Goal: Task Accomplishment & Management: Use online tool/utility

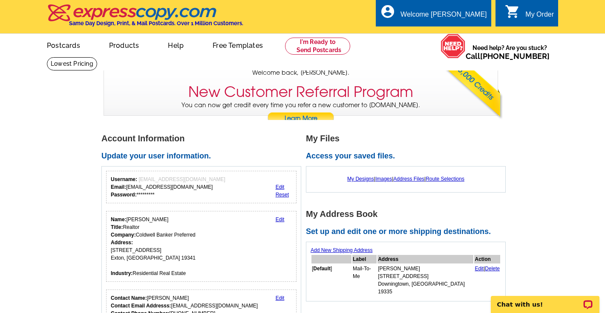
click at [526, 20] on div "My Order" at bounding box center [540, 17] width 29 height 12
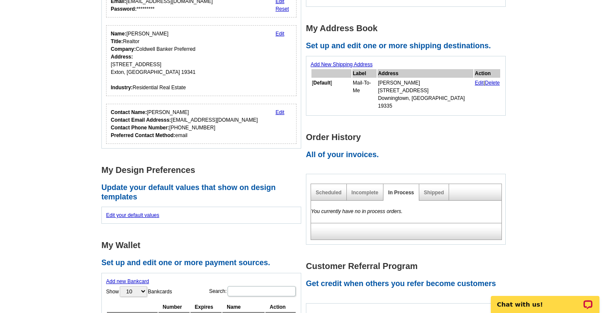
scroll to position [201, 0]
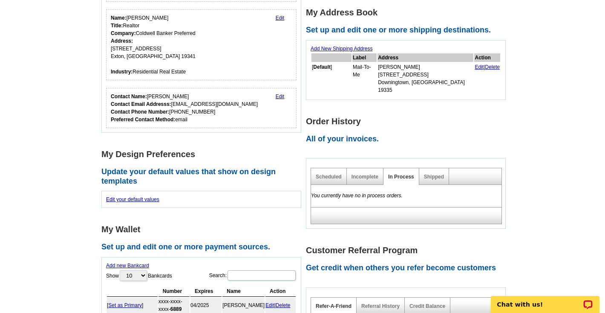
click at [429, 168] on div "Shipped" at bounding box center [435, 176] width 30 height 17
click at [429, 174] on link "Shipped" at bounding box center [434, 177] width 20 height 6
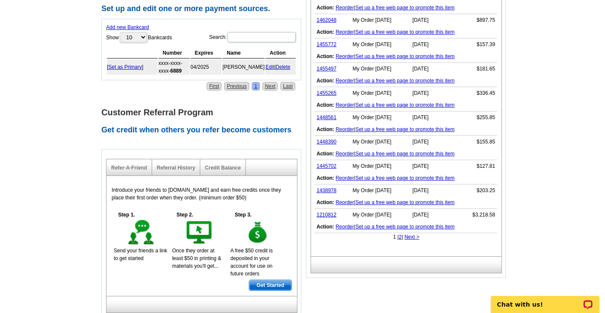
scroll to position [377, 0]
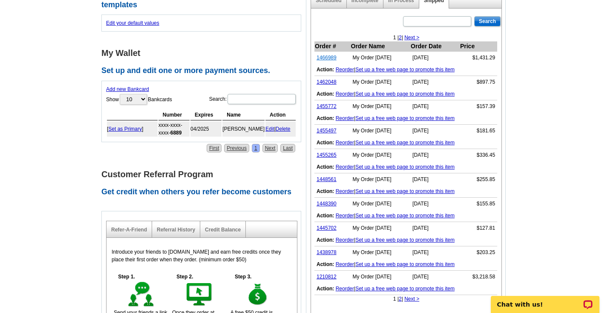
click at [326, 55] on link "1466989" at bounding box center [327, 58] width 20 height 6
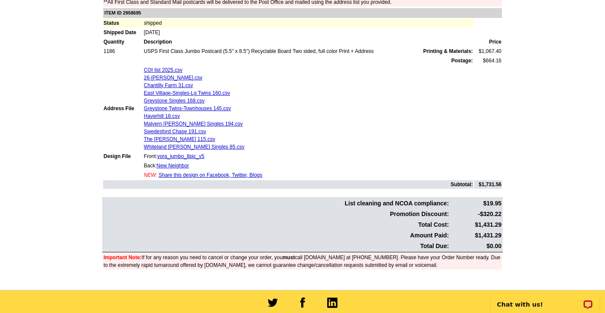
scroll to position [180, 0]
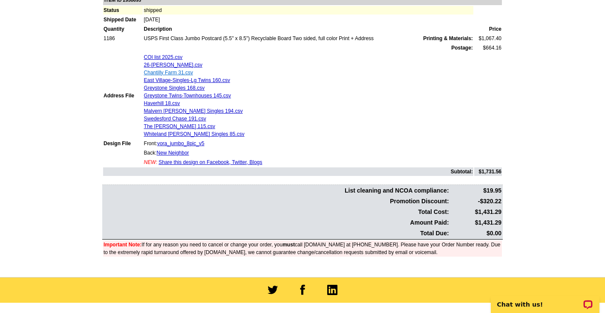
click at [159, 74] on link "Chantilly Farm 31.csv" at bounding box center [168, 73] width 49 height 6
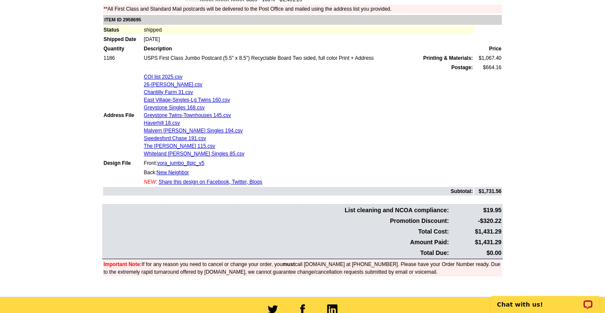
scroll to position [169, 0]
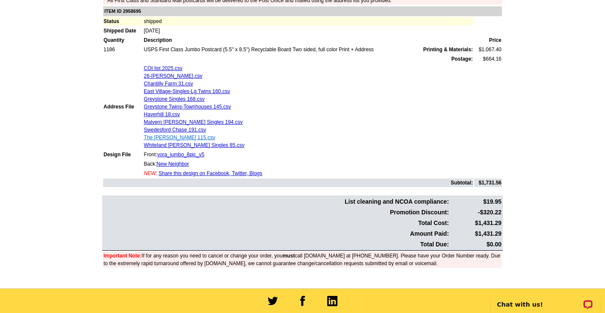
click at [167, 139] on link "The Ridings 115.csv" at bounding box center [179, 137] width 71 height 6
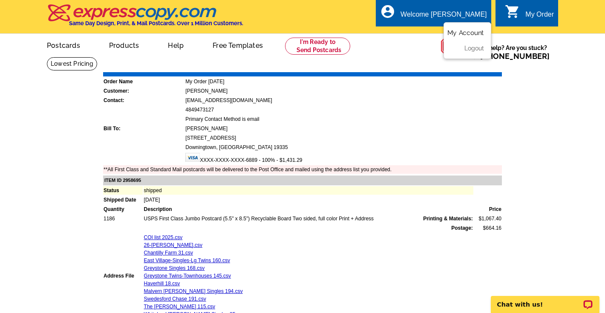
click at [463, 35] on link "My Account" at bounding box center [466, 33] width 37 height 8
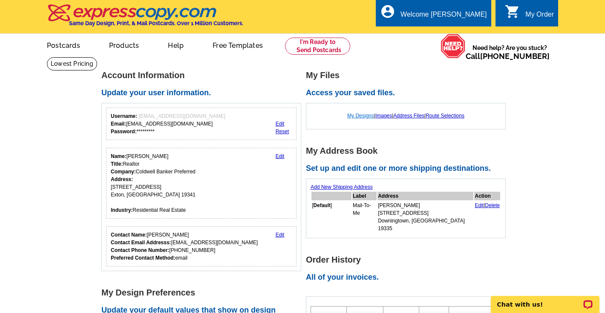
click at [362, 115] on link "My Designs" at bounding box center [361, 116] width 27 height 6
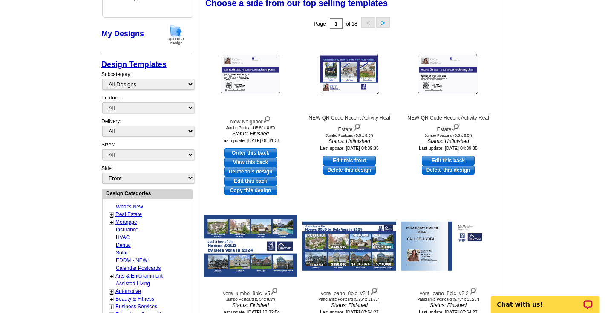
scroll to position [113, 0]
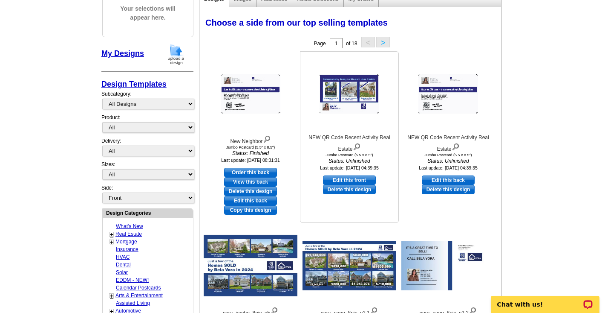
click at [334, 93] on img at bounding box center [350, 94] width 60 height 40
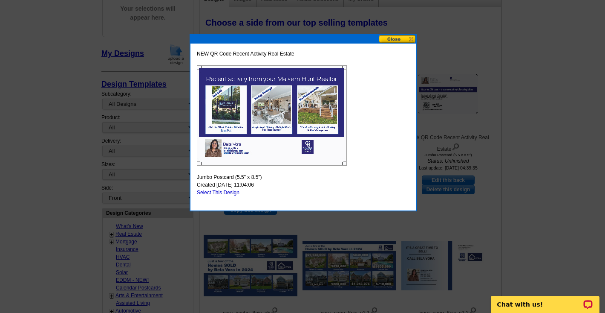
click at [401, 38] on button at bounding box center [398, 39] width 38 height 8
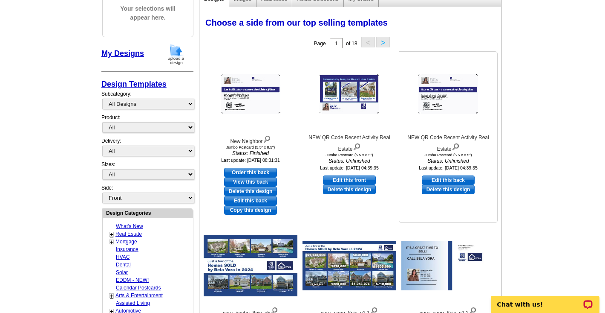
scroll to position [116, 0]
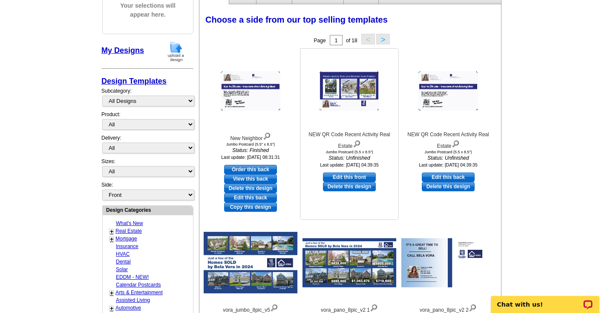
click at [356, 93] on img at bounding box center [350, 91] width 60 height 40
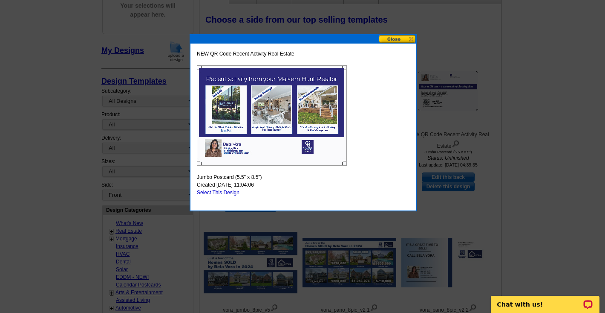
click at [390, 40] on button at bounding box center [398, 39] width 38 height 8
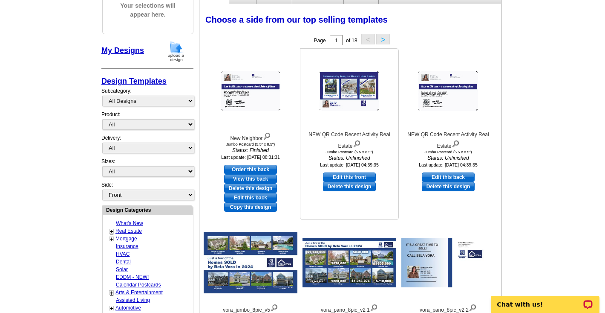
click at [345, 98] on img at bounding box center [350, 91] width 60 height 40
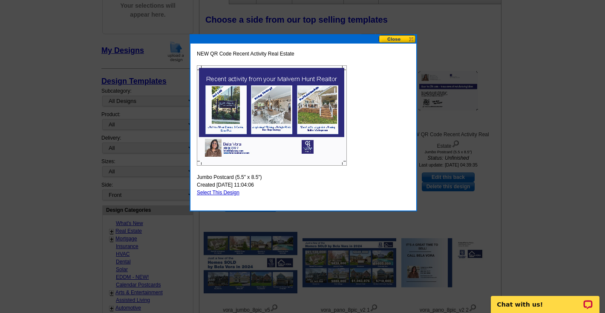
click at [395, 38] on button at bounding box center [398, 39] width 38 height 8
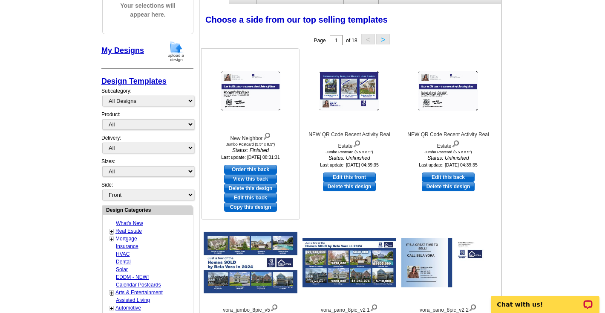
click at [233, 86] on img at bounding box center [251, 91] width 60 height 40
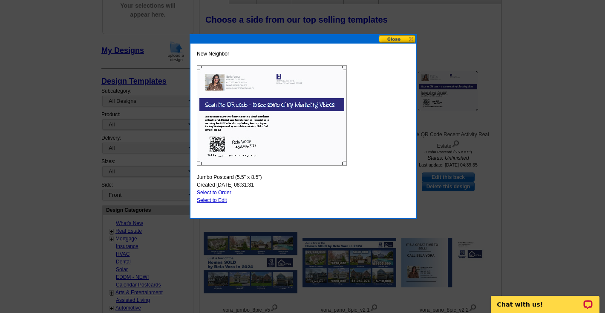
click at [402, 38] on button at bounding box center [398, 39] width 38 height 8
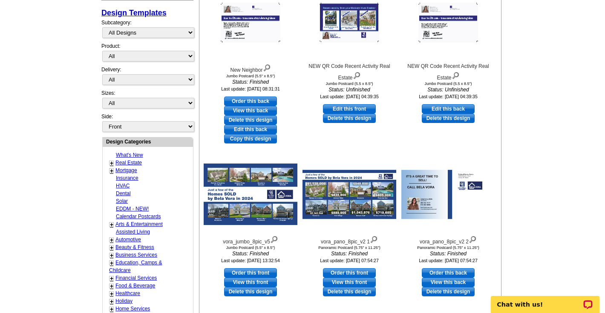
scroll to position [173, 0]
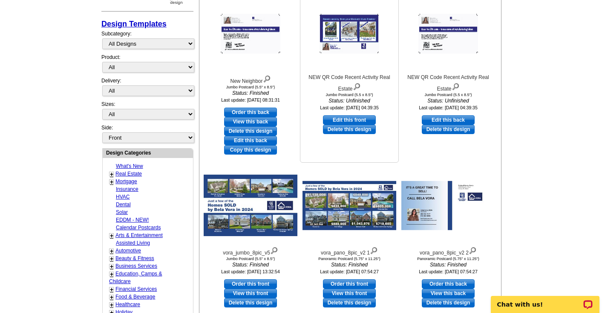
click at [351, 116] on link "Edit this front" at bounding box center [349, 119] width 53 height 9
select select "2"
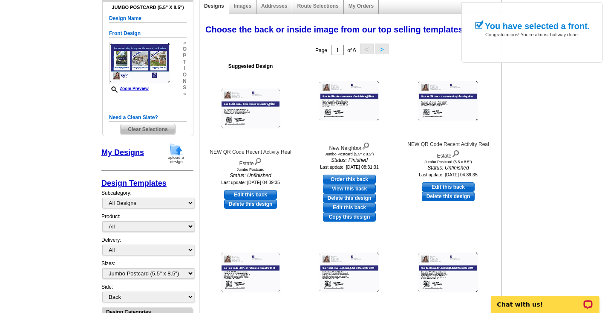
scroll to position [114, 0]
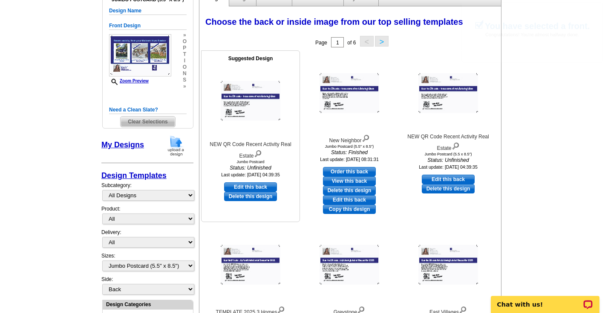
click at [249, 185] on link "Edit this back" at bounding box center [250, 186] width 53 height 9
select select "front"
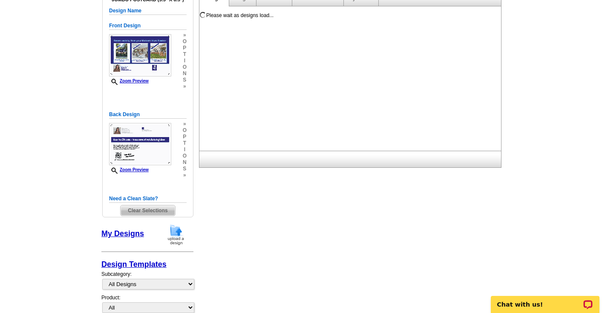
scroll to position [0, 0]
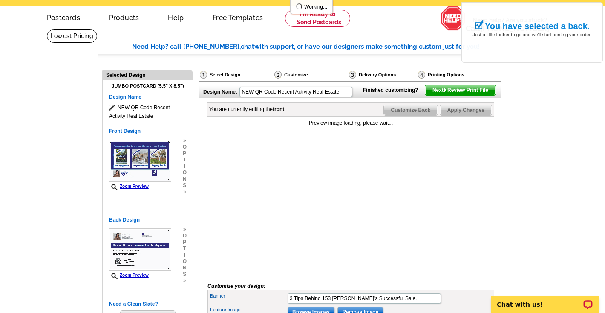
scroll to position [8, 0]
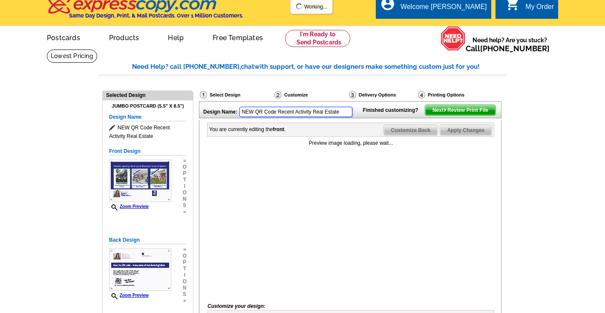
click at [341, 116] on input "NEW QR Code Recent Activity Real Estate" at bounding box center [296, 112] width 113 height 10
type input "N"
type input "Malvern [PERSON_NAME] 11 [PERSON_NAME]"
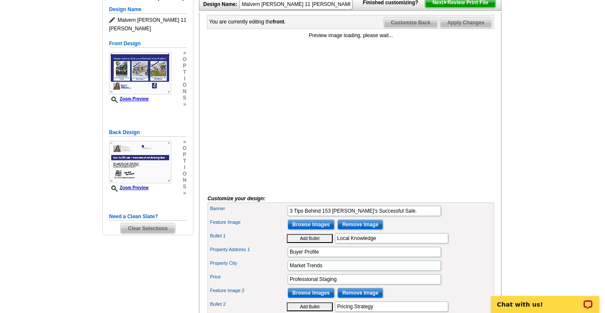
scroll to position [122, 0]
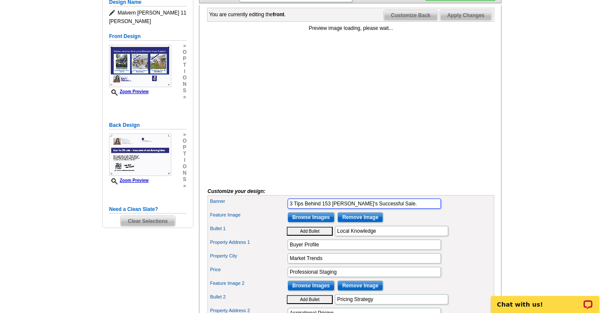
click at [400, 209] on input "3 Tips Behind 153 Bowery's Successful Sale." at bounding box center [364, 203] width 153 height 10
type input "3"
click at [362, 209] on input "Recent activity form your Malver Hunt Realtor" at bounding box center [364, 203] width 153 height 10
click at [560, 174] on main "Need Help? call 800-260-5887, chat with support, or have our designers make som…" at bounding box center [302, 266] width 605 height 665
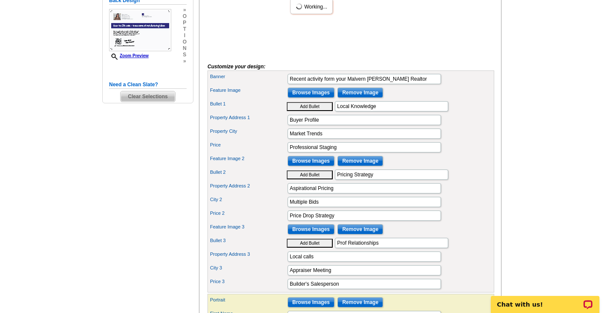
scroll to position [268, 0]
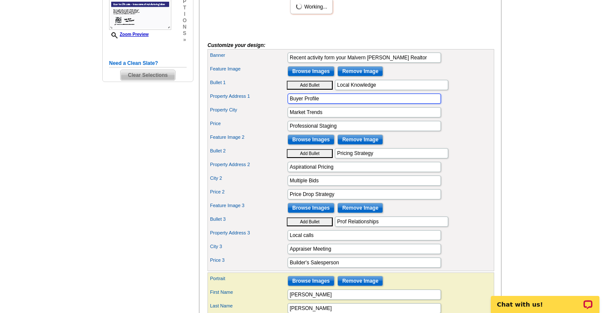
click at [344, 104] on input "Buyer Profile" at bounding box center [364, 98] width 153 height 10
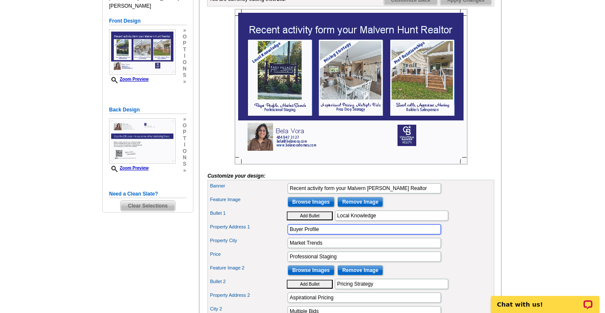
scroll to position [137, 0]
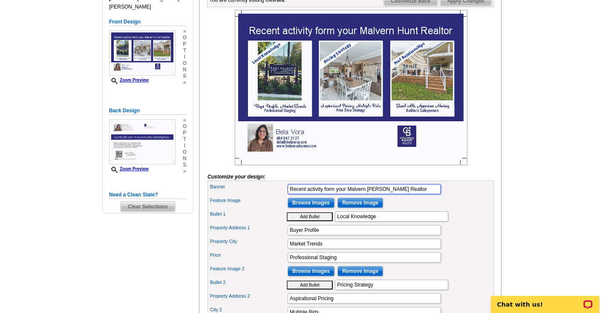
click at [330, 194] on input "Recent activity form your Malvern Hunt Realtor" at bounding box center [364, 189] width 153 height 10
type input "Recent activity from your Malvern Hunt Realtor"
click at [551, 207] on main "Need Help? call 800-260-5887, chat with support, or have our designers make som…" at bounding box center [302, 252] width 605 height 665
click at [321, 208] on input "Browse Images" at bounding box center [311, 202] width 47 height 10
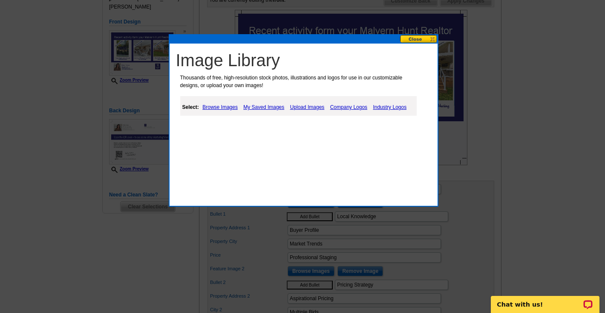
click at [222, 107] on link "Browse Images" at bounding box center [220, 107] width 40 height 10
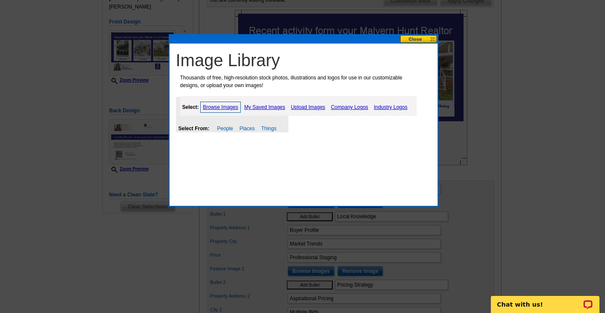
click at [268, 107] on link "My Saved Images" at bounding box center [264, 107] width 45 height 10
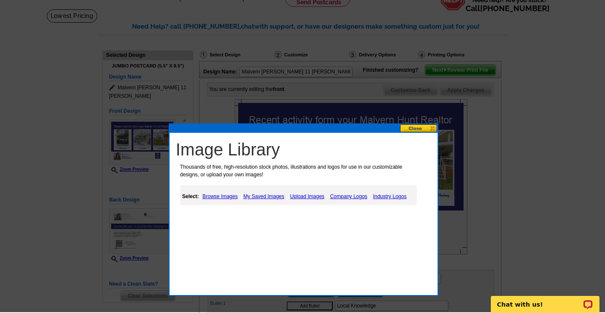
scroll to position [47, 0]
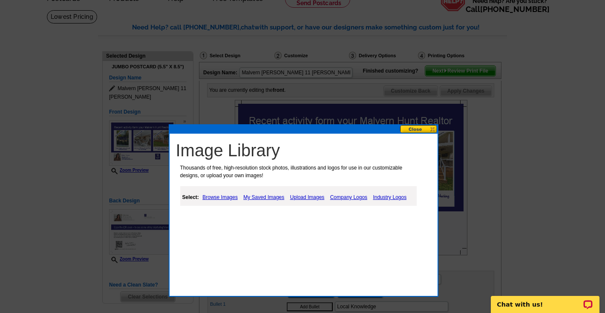
click at [423, 126] on button at bounding box center [419, 129] width 38 height 8
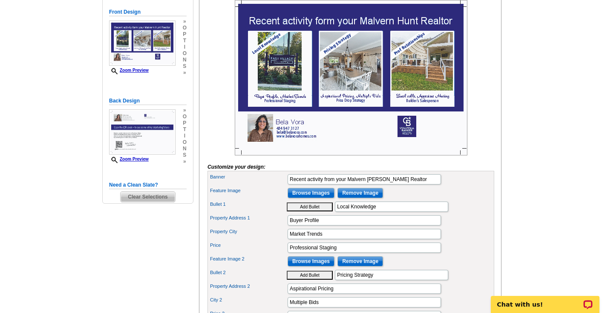
scroll to position [145, 0]
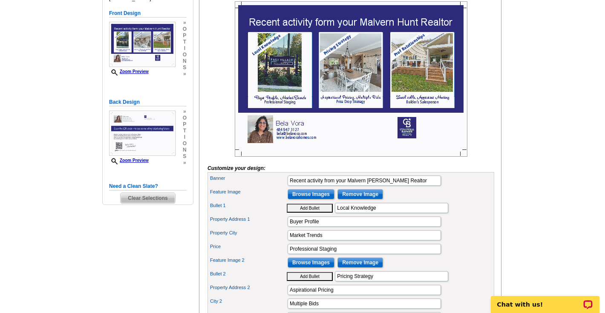
click at [264, 59] on img at bounding box center [351, 78] width 233 height 155
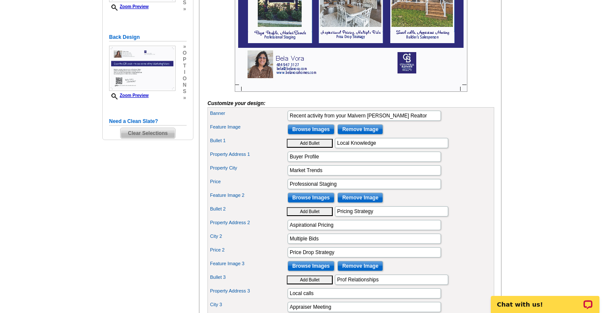
scroll to position [202, 0]
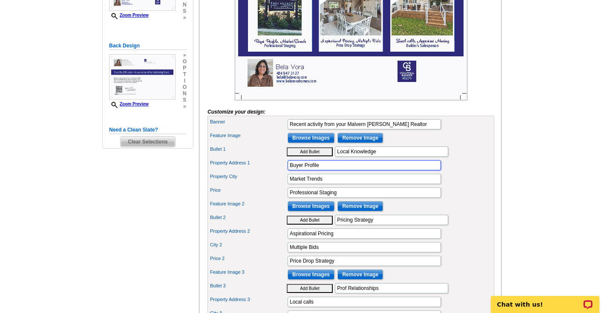
click at [329, 170] on input "Buyer Profile" at bounding box center [364, 165] width 153 height 10
type input "B"
type input "leticia"
click at [287, 147] on button "Add Bullet" at bounding box center [310, 151] width 46 height 9
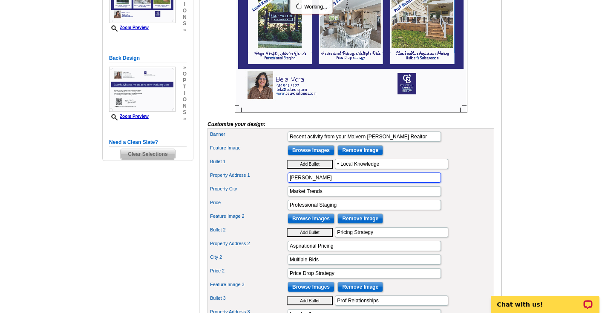
scroll to position [206, 0]
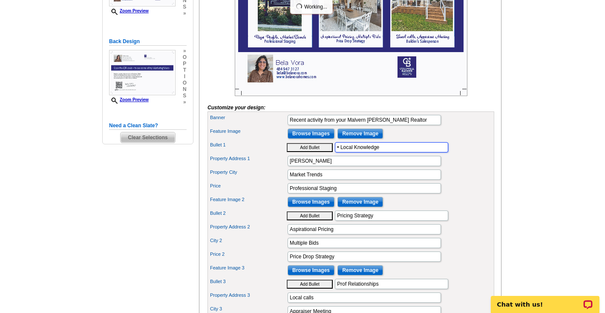
click at [391, 152] on input "• Local Knowledge" at bounding box center [391, 147] width 113 height 10
type input "•"
type input "Just Sold"
click at [531, 157] on main "Need Help? call 800-260-5887, chat with support, or have our designers make som…" at bounding box center [302, 183] width 605 height 665
click at [325, 166] on input "leticia" at bounding box center [364, 161] width 153 height 10
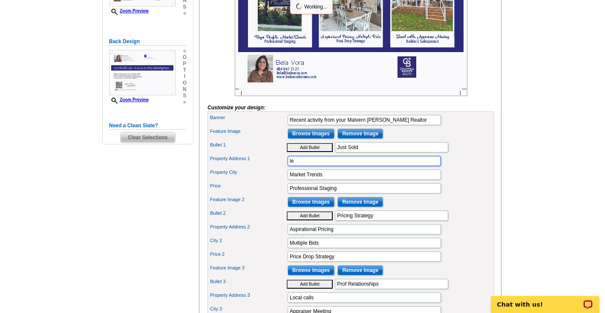
type input "l"
type input "8 Corbin"
click at [470, 168] on div "Property Address 1 8 Corbin" at bounding box center [351, 161] width 284 height 14
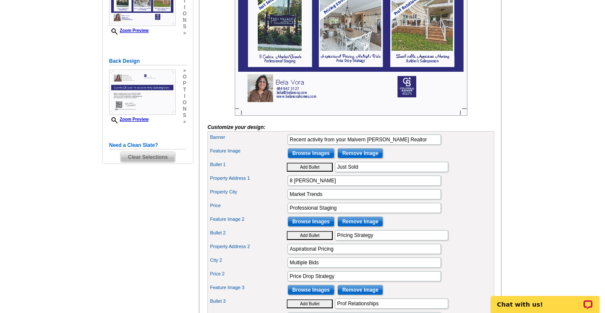
scroll to position [197, 0]
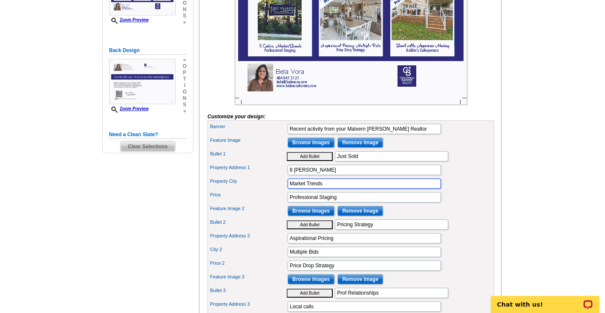
click at [362, 188] on input "Market Trends" at bounding box center [364, 183] width 153 height 10
click at [359, 188] on input "Market Trends" at bounding box center [364, 183] width 153 height 10
type input "M"
type input "Buyer"
click at [340, 202] on input "Professional Staging" at bounding box center [364, 197] width 153 height 10
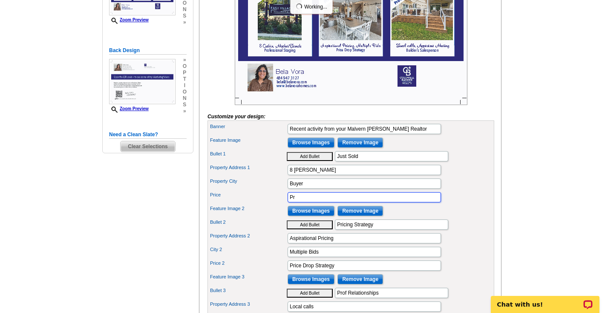
type input "P"
click at [556, 181] on main "Need Help? call 800-260-5887, chat with support, or have our designers make som…" at bounding box center [302, 192] width 605 height 665
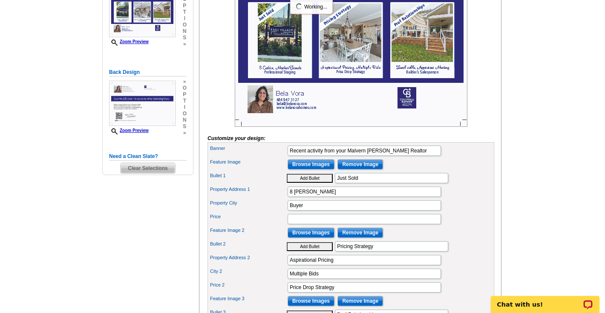
scroll to position [176, 0]
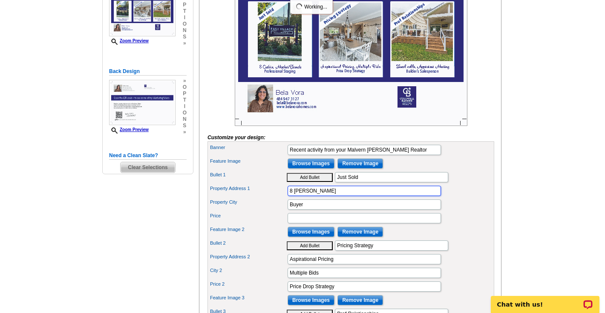
click at [324, 196] on input "8 Corbin" at bounding box center [364, 190] width 153 height 10
type input "8 Corbin, Exton PA"
drag, startPoint x: 341, startPoint y: 206, endPoint x: 273, endPoint y: 202, distance: 67.9
click at [273, 197] on div "Property Address 1 8 Corbin, Exton PA" at bounding box center [351, 191] width 284 height 14
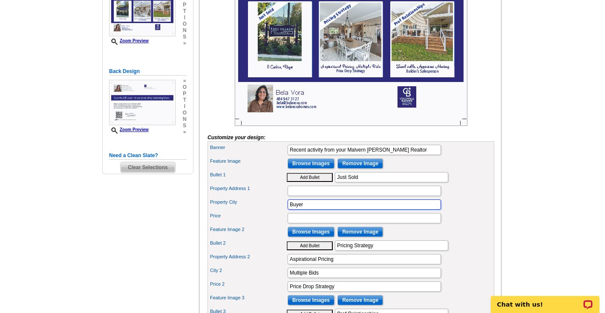
click at [316, 209] on input "Buyer" at bounding box center [364, 204] width 153 height 10
paste input "8 Corbin, Exton PA"
drag, startPoint x: 304, startPoint y: 221, endPoint x: 255, endPoint y: 220, distance: 49.5
click at [255, 211] on div "Property City Buyer8 Corbin, Exton PA" at bounding box center [351, 204] width 284 height 14
type input "8 Corbin, Exton PA"
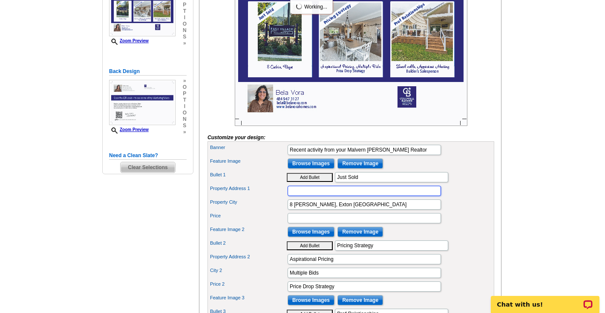
click at [314, 196] on input "Property Address 1" at bounding box center [364, 190] width 153 height 10
click at [529, 164] on main "Need Help? call 800-260-5887, chat with support, or have our designers make som…" at bounding box center [302, 213] width 605 height 665
click at [348, 196] on input "Malvern Hunt Estates" at bounding box center [364, 190] width 153 height 10
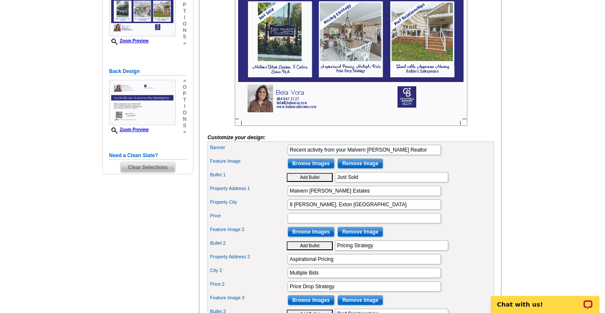
click at [537, 139] on main "Need Help? call 800-260-5887, chat with support, or have our designers make som…" at bounding box center [302, 213] width 605 height 665
click at [460, 211] on div "Property City 8 Corbin, Exton PA" at bounding box center [351, 204] width 284 height 14
click at [348, 196] on input "Malvern Hunt Estates" at bounding box center [364, 190] width 153 height 10
type input "Malvern Hunt Estates"
click at [287, 173] on button "Add Bullet" at bounding box center [310, 177] width 46 height 9
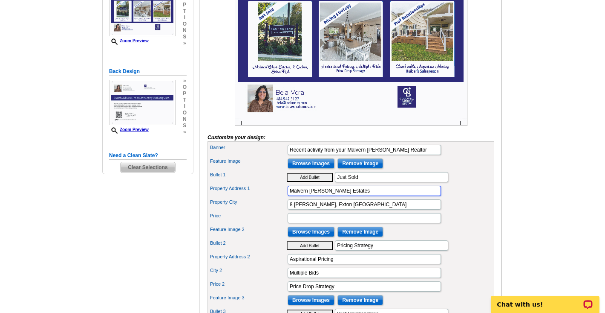
type input "• Just Sold"
click at [347, 196] on input "Malvern Hunt Estates" at bounding box center [364, 190] width 153 height 10
type input "Malvern Hunt Estate Homes"
click at [287, 173] on button "Add Bullet" at bounding box center [310, 177] width 46 height 9
type input "• • Just Sold"
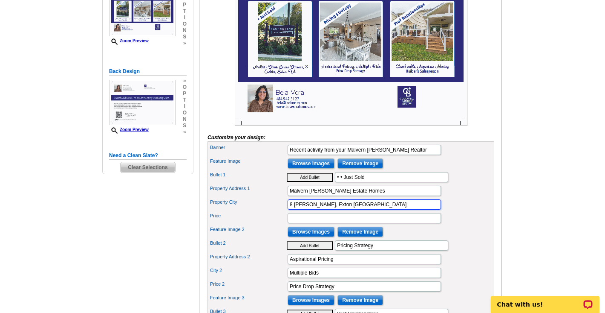
click at [291, 209] on input "8 Corbin, Exton PA" at bounding box center [364, 204] width 153 height 10
type input "8 Corbin, Exton PA"
click at [287, 173] on button "Add Bullet" at bounding box center [310, 177] width 46 height 9
type input "• • • Just Sold"
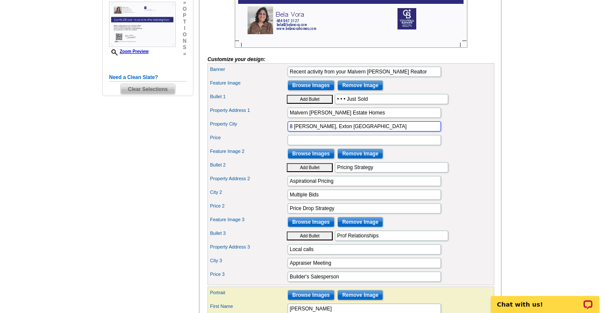
scroll to position [266, 0]
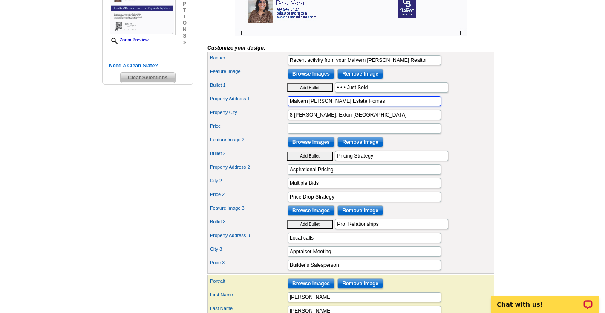
click at [321, 106] on input "Malvern Hunt Estate Homes" at bounding box center [364, 101] width 153 height 10
type input "Malvern Hunt - Estate Homes"
click at [287, 83] on button "Add Bullet" at bounding box center [310, 87] width 46 height 9
type input "• • • • Just Sold"
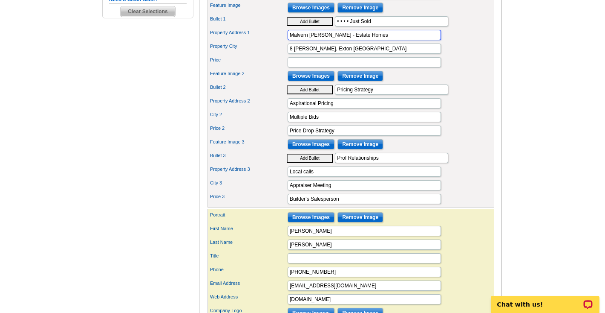
scroll to position [338, 0]
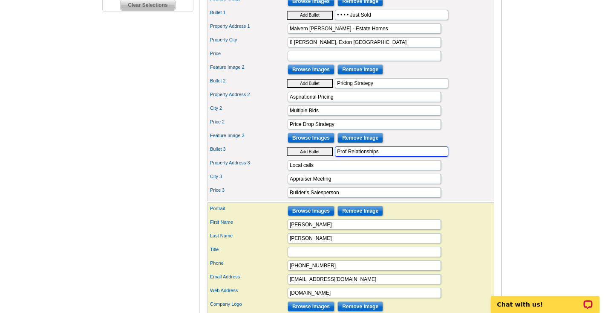
click at [384, 156] on input "Prof Relationships" at bounding box center [391, 151] width 113 height 10
type input "P"
type input "Just Listed"
click at [556, 119] on main "Need Help? call 800-260-5887, chat with support, or have our designers make som…" at bounding box center [302, 51] width 605 height 665
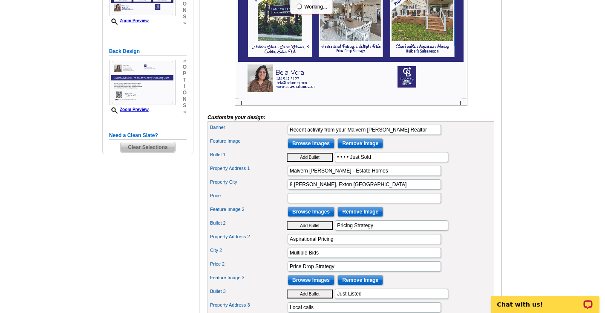
scroll to position [262, 0]
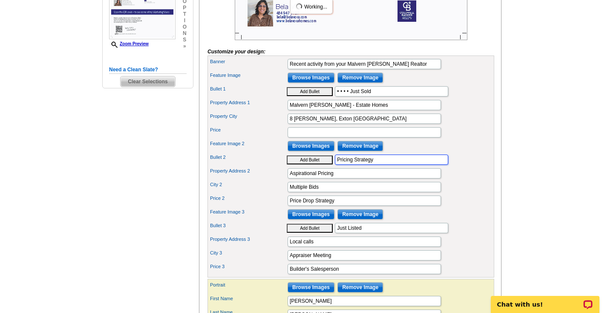
click at [390, 165] on input "Pricing Strategy" at bounding box center [391, 159] width 113 height 10
type input "P"
type input "Y"
type input "C"
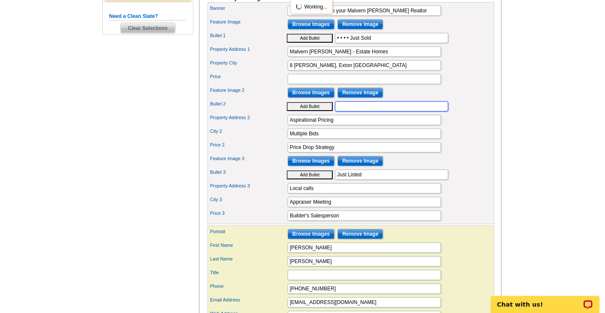
scroll to position [316, 0]
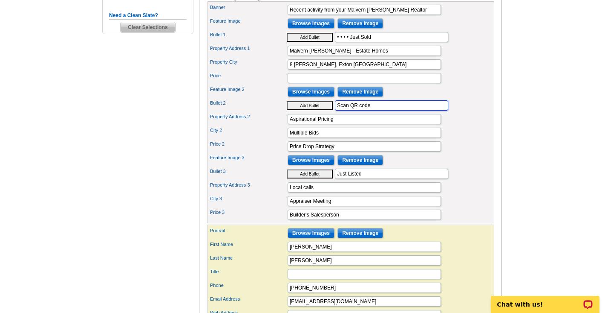
type input "Scan QR code"
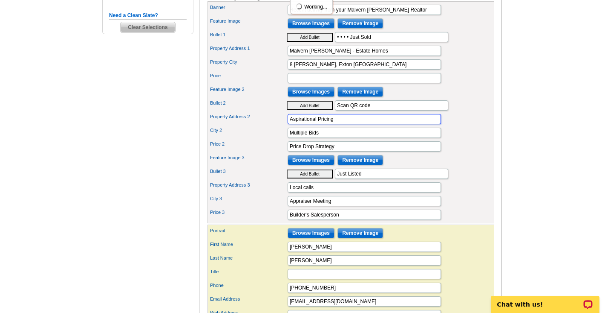
click at [377, 124] on input "Aspirational Pricing" at bounding box center [364, 119] width 153 height 10
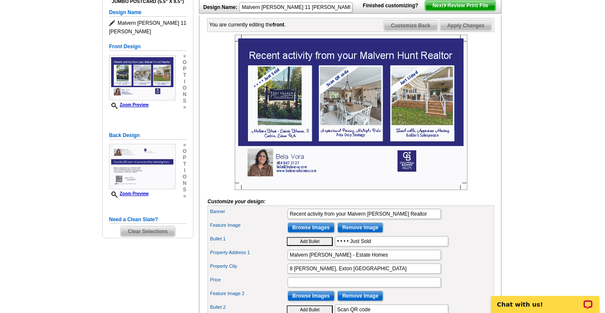
scroll to position [114, 0]
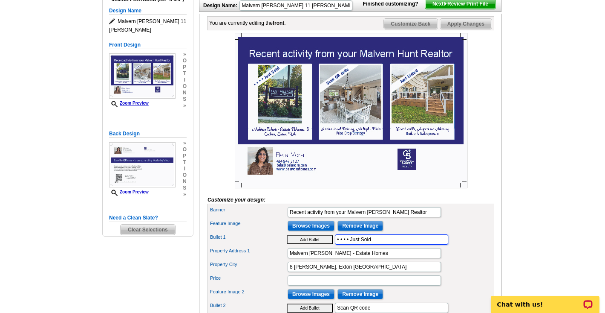
click at [350, 244] on input "• • • • Just Sold" at bounding box center [391, 239] width 113 height 10
type input "Just Sold"
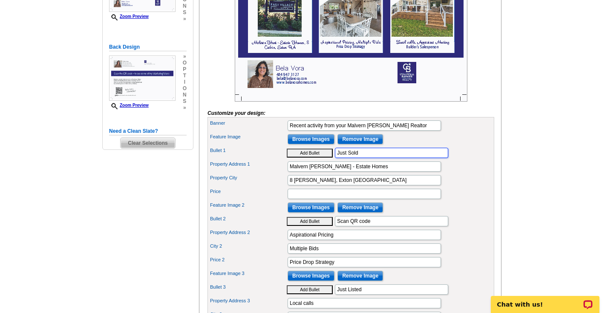
scroll to position [201, 0]
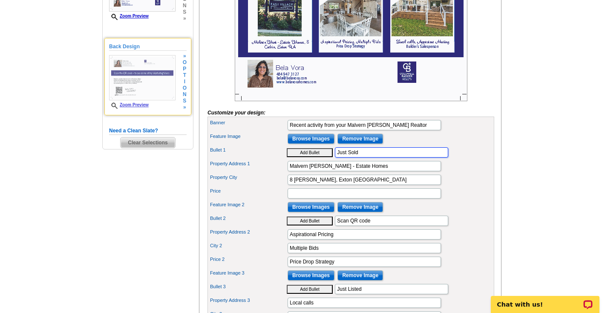
click at [148, 83] on img at bounding box center [142, 77] width 67 height 45
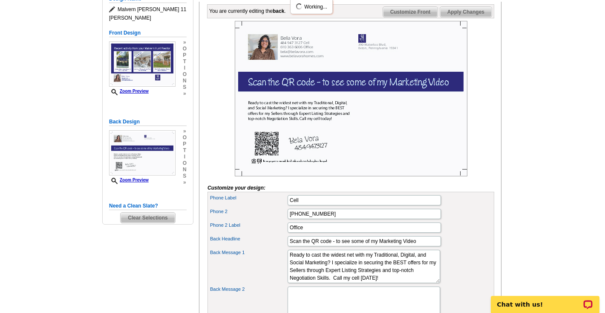
scroll to position [127, 0]
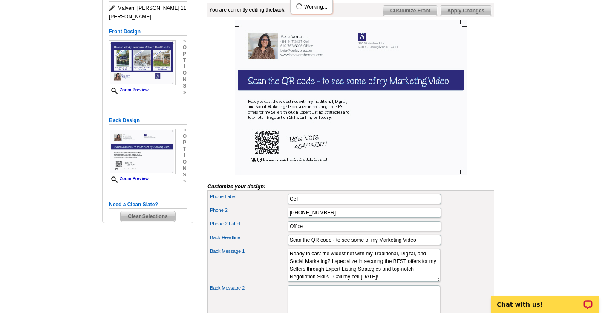
click at [348, 92] on img at bounding box center [351, 97] width 233 height 155
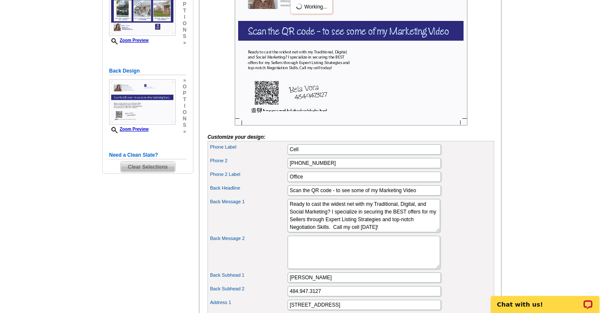
scroll to position [211, 0]
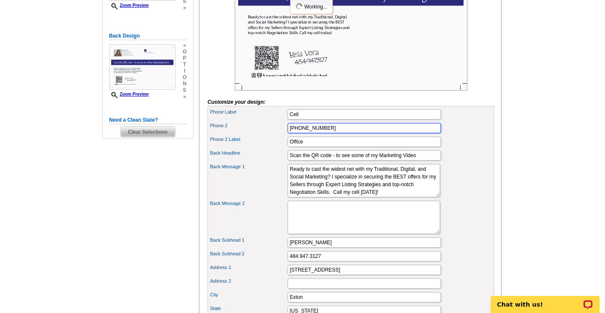
click at [335, 133] on input "610 363 6006" at bounding box center [364, 128] width 153 height 10
click at [419, 160] on input "Scan the QR code - to see some of my Marketing Video" at bounding box center [364, 155] width 153 height 10
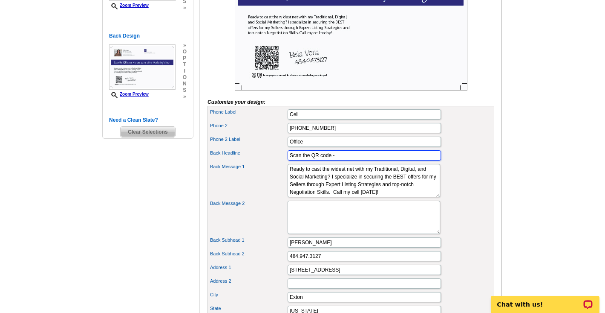
click at [312, 160] on input "Scan the QR code -" at bounding box center [364, 155] width 153 height 10
click at [346, 160] on input "Scan QR code -" at bounding box center [364, 155] width 153 height 10
click at [347, 160] on input "Scan QR code -" at bounding box center [364, 155] width 153 height 10
type input "Scan QR code - Read my Reviews"
click at [482, 162] on div "Back Headline Scan QR code - Read my Reviews" at bounding box center [351, 155] width 284 height 14
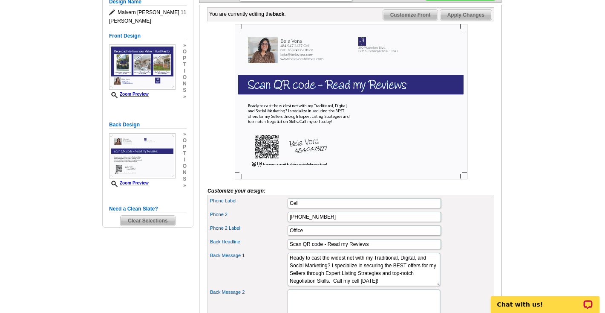
scroll to position [0, 0]
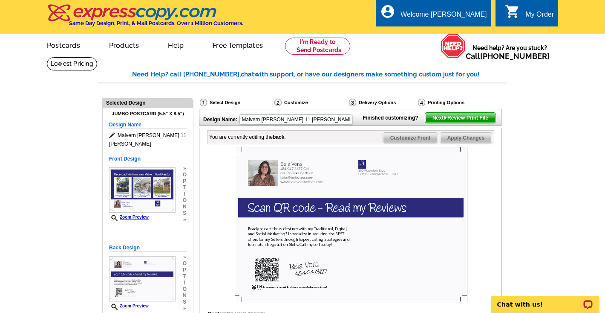
click at [446, 123] on span "Next Review Print File" at bounding box center [461, 118] width 70 height 10
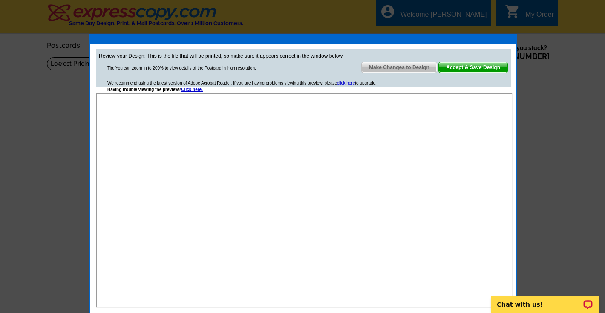
click at [471, 66] on span "Accept & Save Design" at bounding box center [473, 67] width 69 height 10
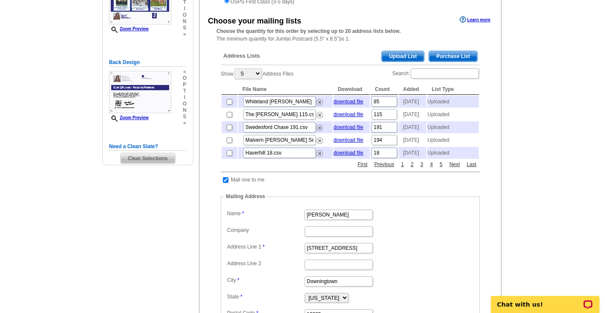
scroll to position [154, 0]
click at [343, 142] on link "download file" at bounding box center [349, 139] width 30 height 6
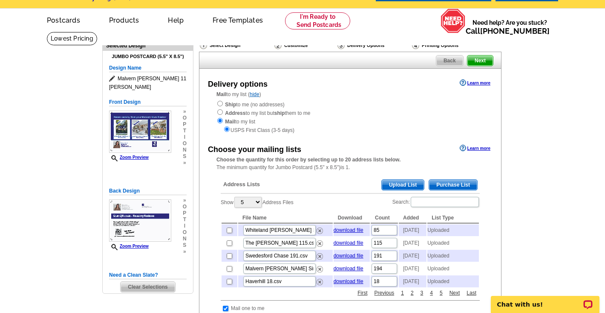
scroll to position [0, 0]
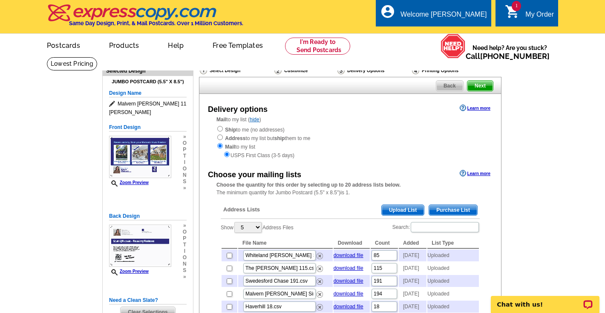
click at [442, 83] on span "Back" at bounding box center [450, 86] width 27 height 10
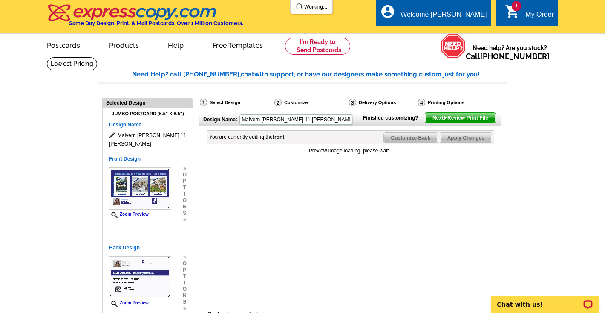
click at [524, 10] on link "1 shopping_cart My Order" at bounding box center [529, 14] width 49 height 11
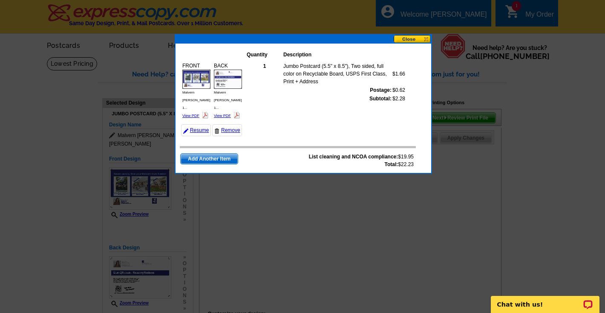
click at [414, 37] on button at bounding box center [413, 39] width 38 height 8
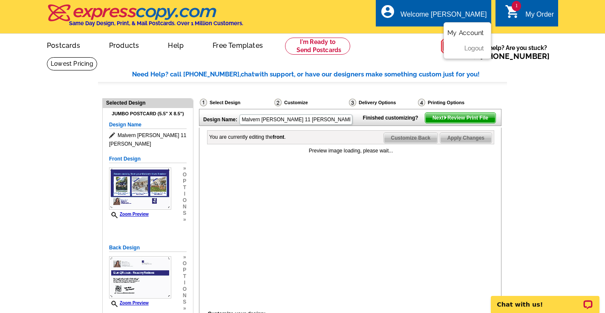
click at [455, 30] on link "My Account" at bounding box center [466, 33] width 37 height 8
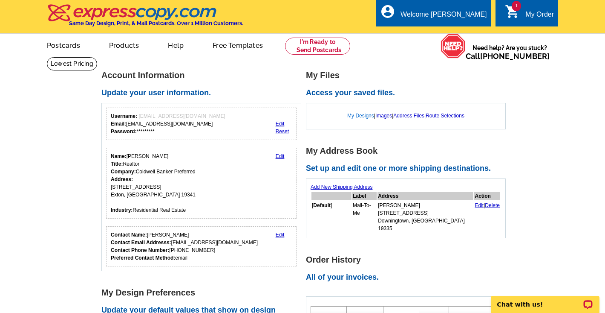
click at [359, 113] on link "My Designs" at bounding box center [361, 116] width 27 height 6
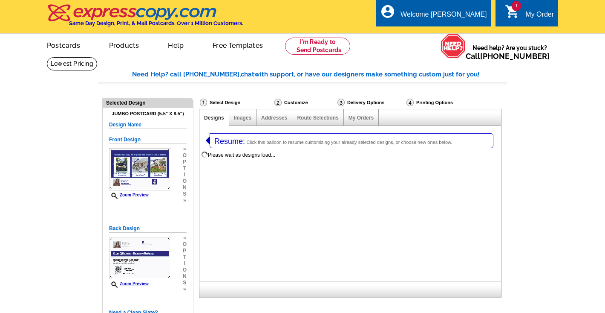
select select "1"
select select "2"
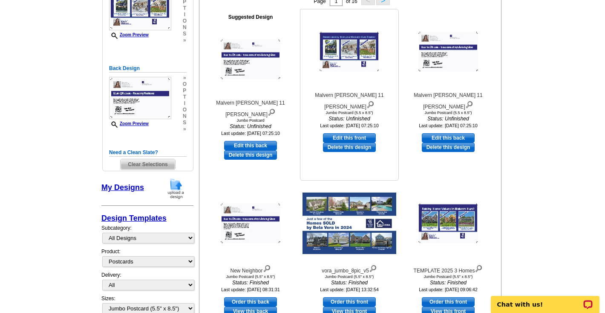
scroll to position [153, 0]
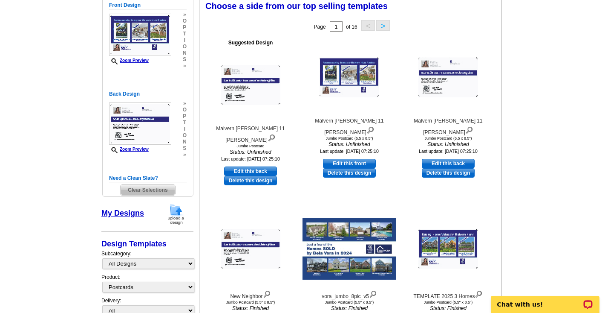
click at [383, 26] on button ">" at bounding box center [383, 25] width 14 height 11
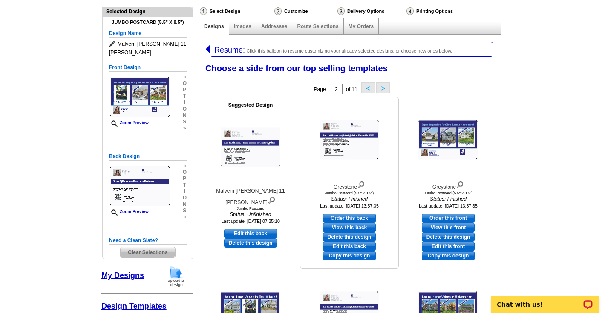
scroll to position [45, 0]
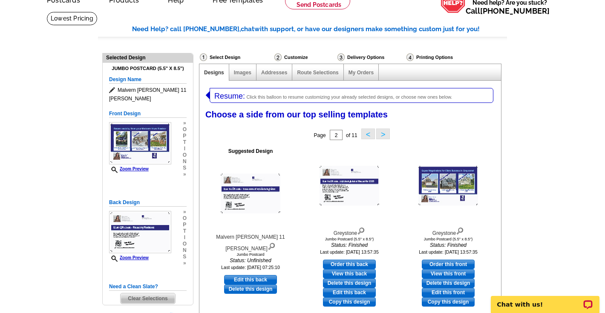
click at [387, 130] on button ">" at bounding box center [383, 133] width 14 height 11
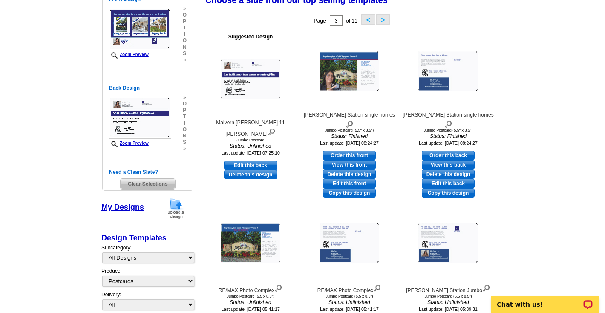
scroll to position [167, 0]
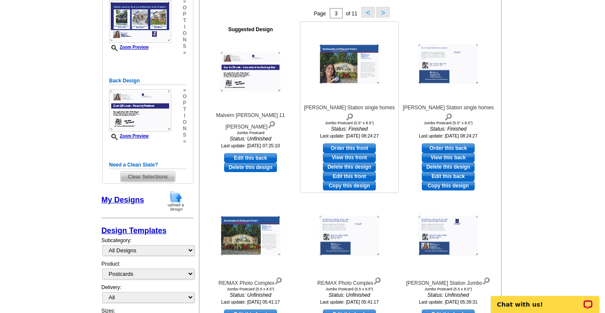
click at [335, 72] on img at bounding box center [350, 64] width 60 height 40
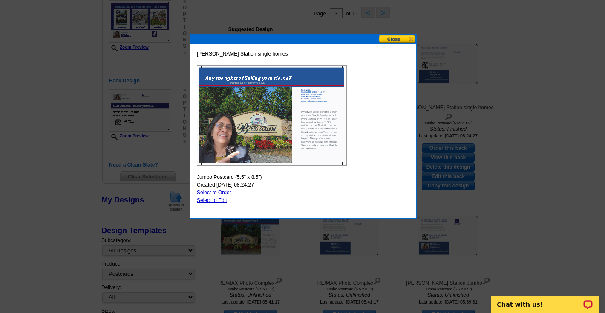
click at [221, 199] on link "Select to Edit" at bounding box center [212, 200] width 30 height 6
select select "back"
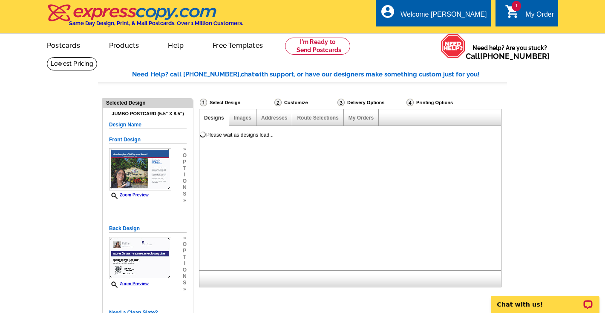
scroll to position [0, 0]
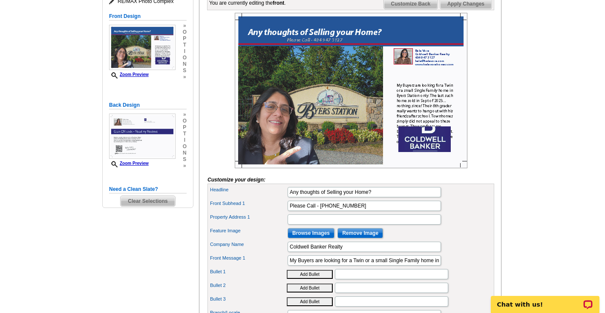
scroll to position [137, 0]
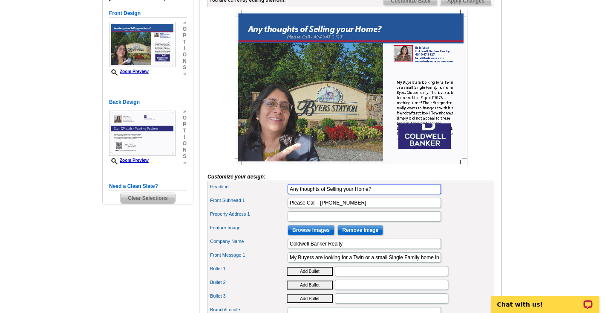
click at [384, 194] on input "Any thoughts of Selling your Home?" at bounding box center [364, 189] width 153 height 10
type input "A"
click at [297, 194] on input "DId you hear" at bounding box center [364, 189] width 153 height 10
click at [335, 194] on input "Did you hear" at bounding box center [364, 189] width 153 height 10
click at [333, 194] on input "Did you hear aboout Southall" at bounding box center [364, 189] width 153 height 10
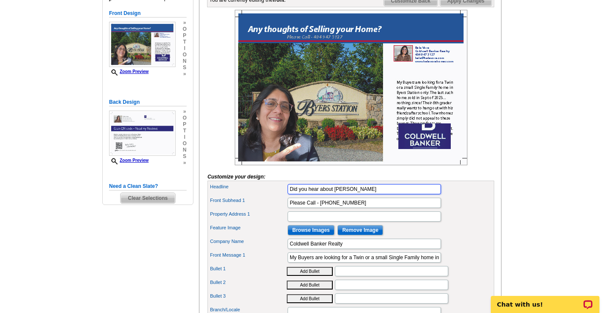
click at [415, 194] on input "Did you hear about Southall" at bounding box center [364, 189] width 153 height 10
click at [532, 168] on main "Need Help? call 800-260-5887, chat with support, or have our designers make som…" at bounding box center [302, 211] width 605 height 583
click at [381, 194] on input "Did you hear about Southall" at bounding box center [364, 189] width 153 height 10
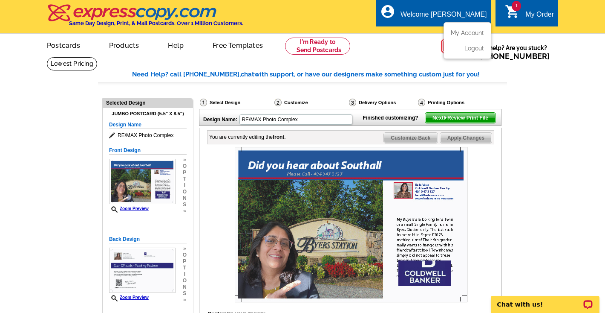
type input "Did you hear about Southall?"
click at [458, 26] on ul "My Account Logout" at bounding box center [468, 40] width 48 height 37
click at [456, 34] on link "My Account" at bounding box center [466, 33] width 37 height 8
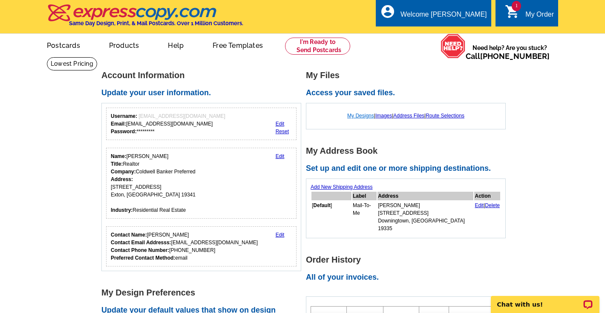
click at [367, 116] on link "My Designs" at bounding box center [361, 116] width 27 height 6
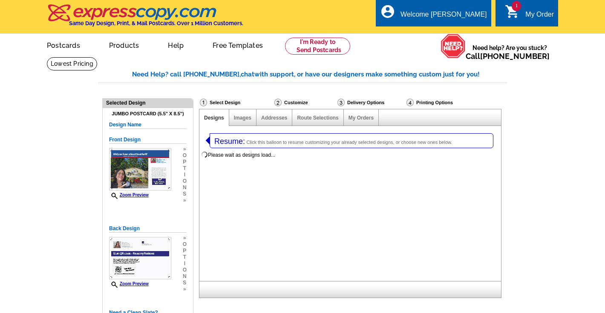
select select "1"
select select "2"
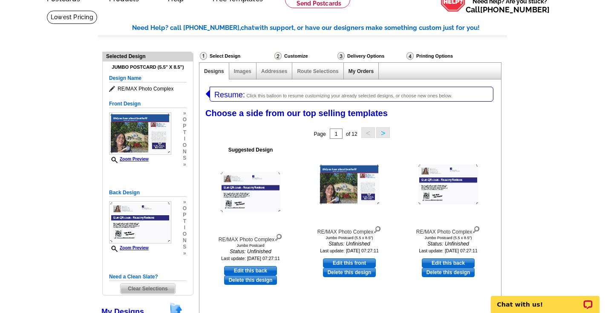
scroll to position [10, 0]
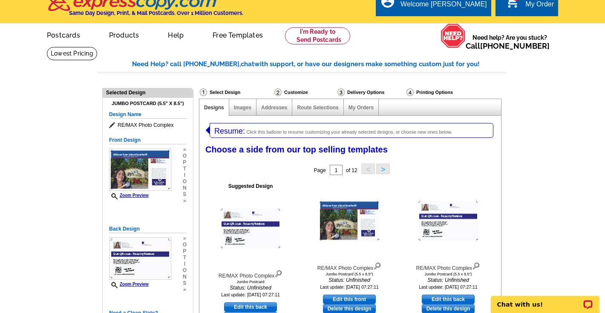
click at [382, 167] on button ">" at bounding box center [383, 168] width 14 height 11
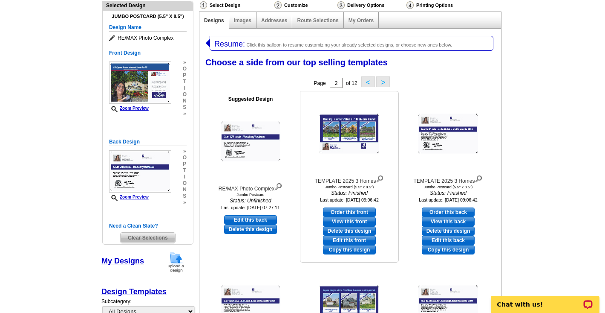
scroll to position [89, 0]
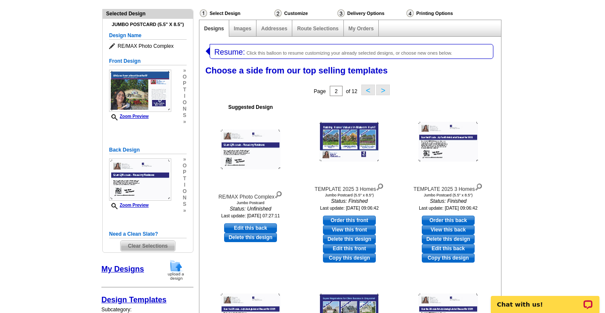
click at [385, 92] on button ">" at bounding box center [383, 89] width 14 height 11
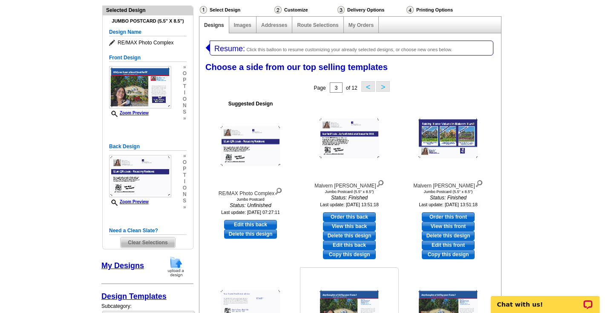
scroll to position [78, 0]
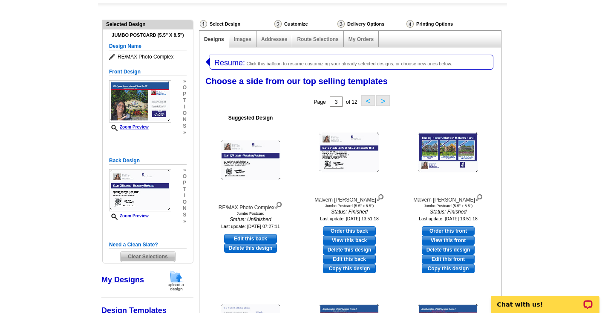
click at [384, 100] on button ">" at bounding box center [383, 100] width 14 height 11
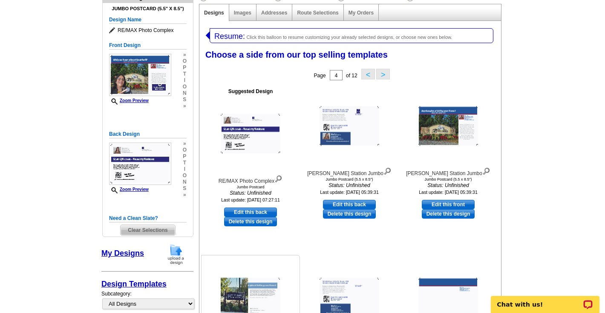
scroll to position [0, 0]
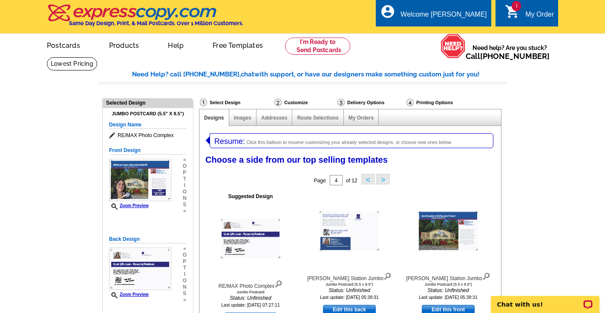
click at [391, 180] on div "Page 4 of 12 < >" at bounding box center [352, 179] width 302 height 17
click at [379, 181] on button ">" at bounding box center [383, 179] width 14 height 11
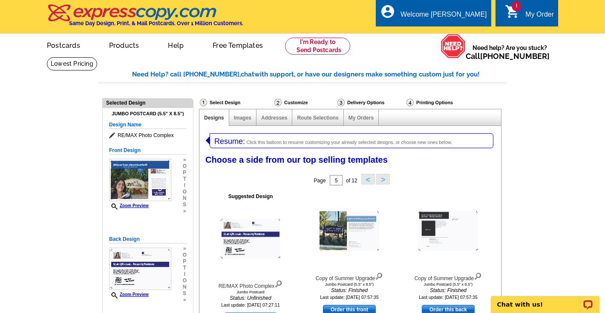
click at [388, 175] on button ">" at bounding box center [383, 179] width 14 height 11
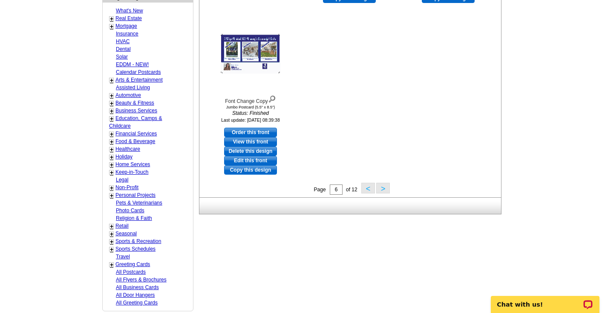
scroll to position [519, 0]
click at [113, 19] on link "+" at bounding box center [111, 19] width 3 height 7
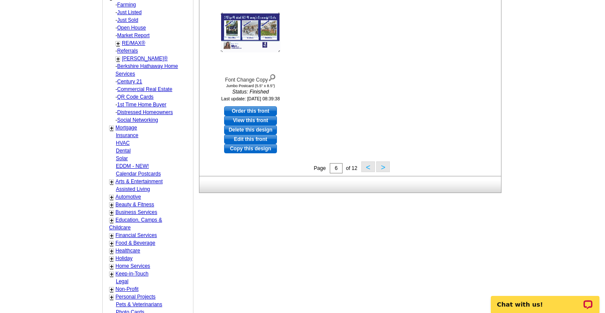
scroll to position [542, 0]
click at [145, 96] on link "QR Code Cards" at bounding box center [135, 96] width 36 height 6
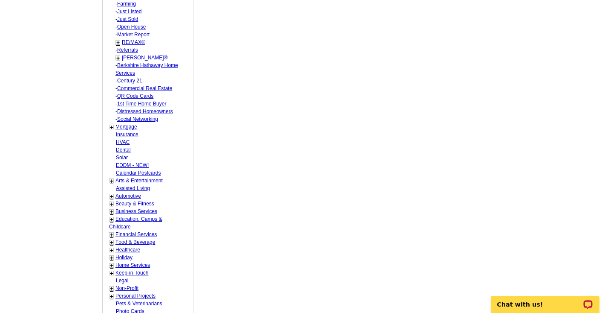
select select "1089"
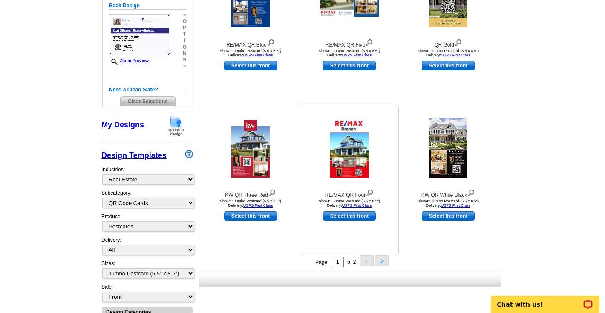
scroll to position [235, 0]
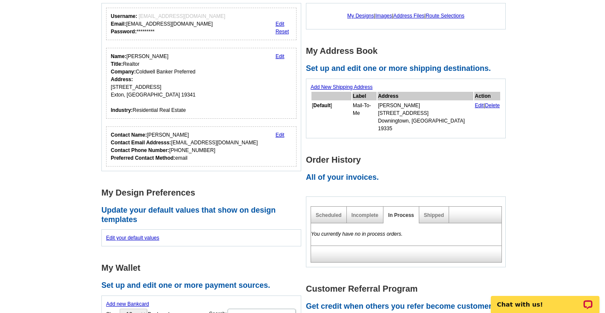
scroll to position [67, 0]
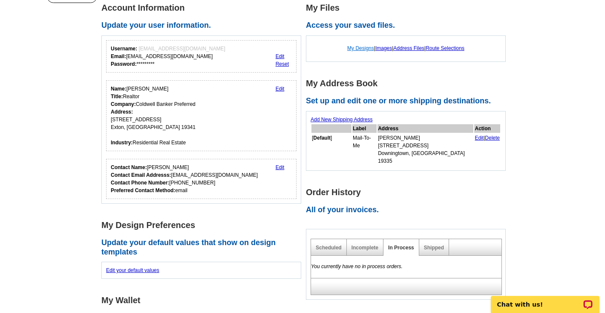
click at [361, 49] on link "My Designs" at bounding box center [361, 48] width 27 height 6
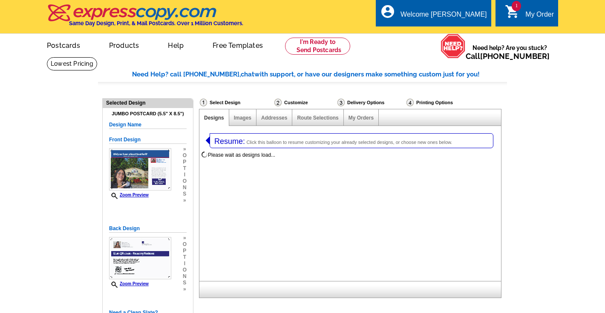
select select "1"
select select "2"
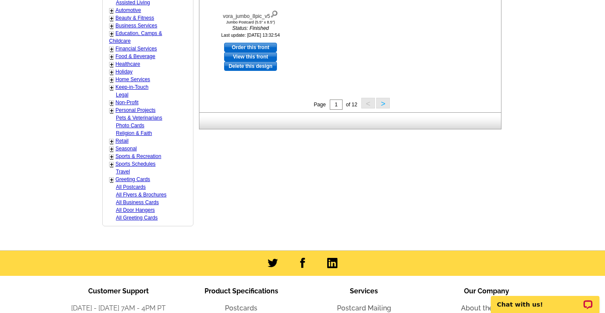
scroll to position [602, 0]
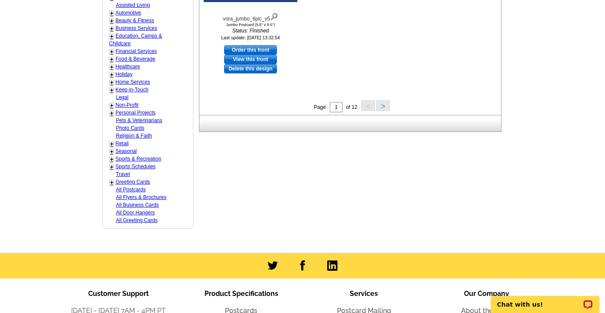
click at [134, 127] on link "Photo Cards" at bounding box center [130, 128] width 29 height 6
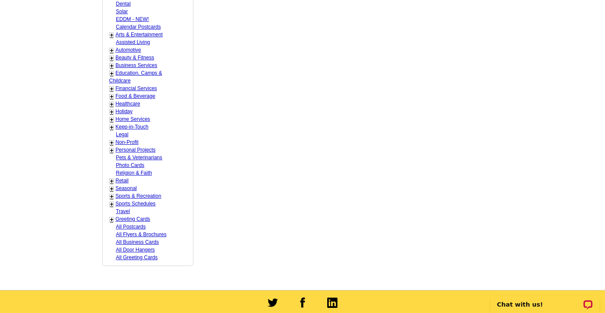
scroll to position [594, 0]
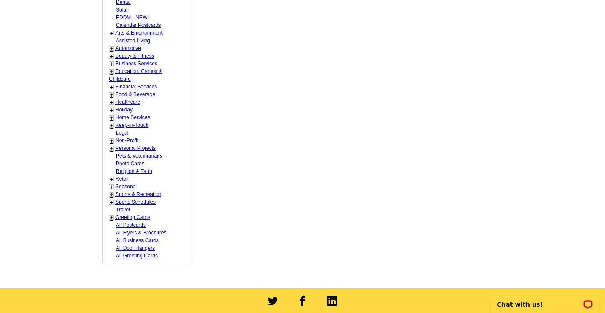
click at [130, 148] on link "Personal Projects" at bounding box center [136, 148] width 40 height 6
select select "777"
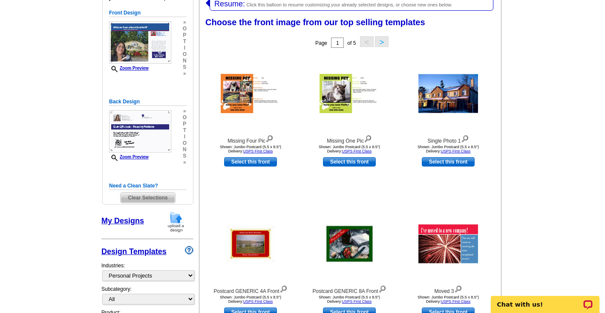
scroll to position [131, 0]
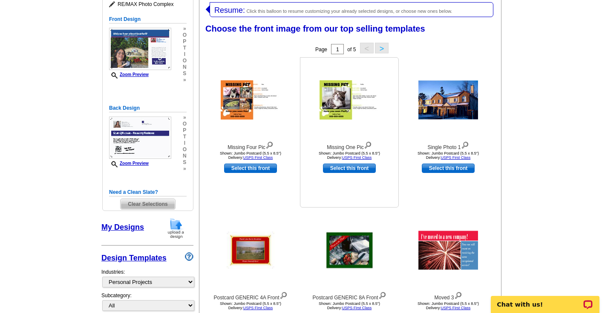
click at [360, 165] on link "Select this front" at bounding box center [349, 167] width 53 height 9
select select "back"
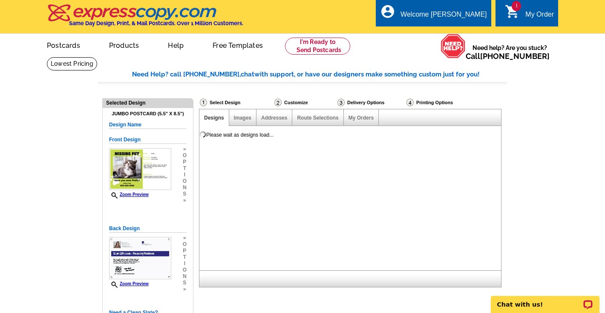
scroll to position [0, 0]
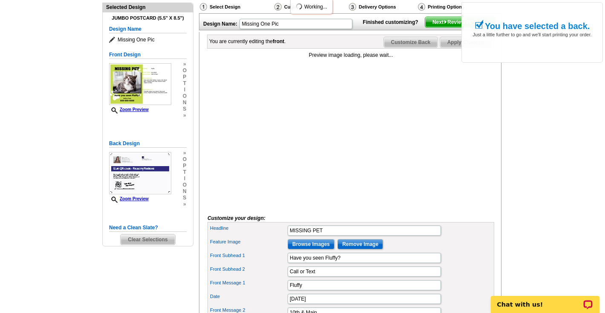
scroll to position [87, 0]
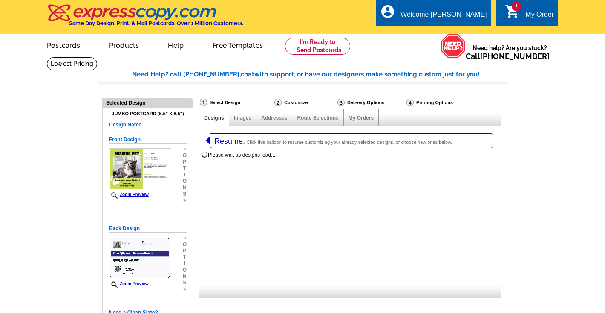
select select
select select "1"
select select "2"
select select "back"
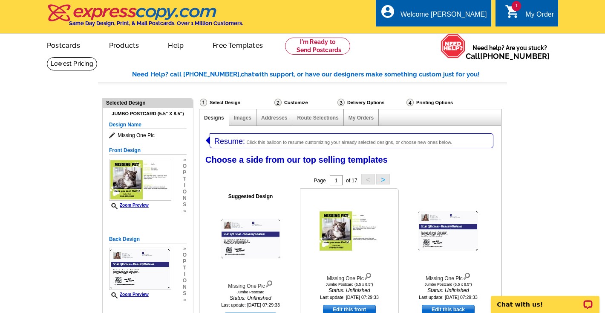
click at [334, 223] on img at bounding box center [350, 230] width 60 height 39
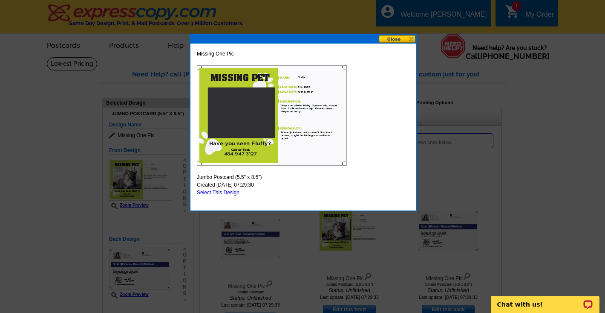
click at [402, 38] on button at bounding box center [398, 39] width 38 height 8
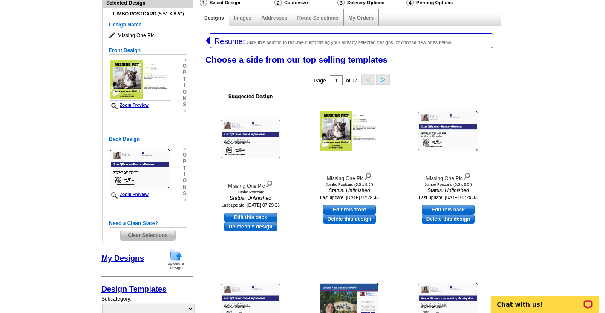
scroll to position [98, 0]
